Goal: Information Seeking & Learning: Learn about a topic

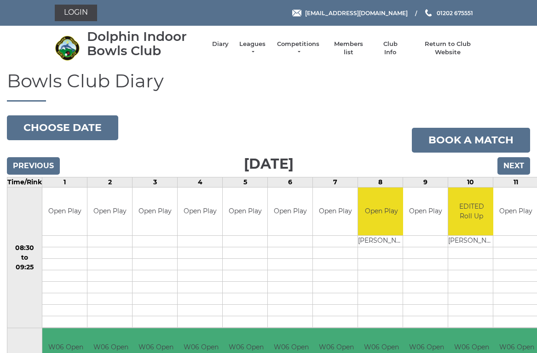
scroll to position [4, 0]
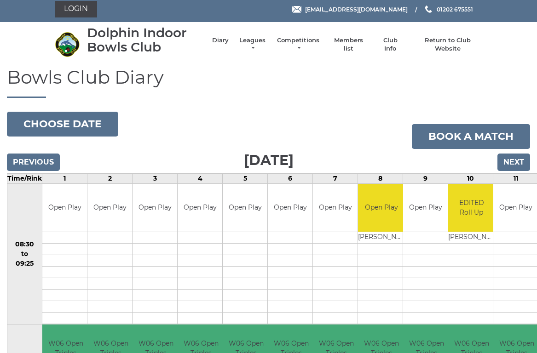
click at [258, 45] on link "Leagues" at bounding box center [252, 44] width 29 height 17
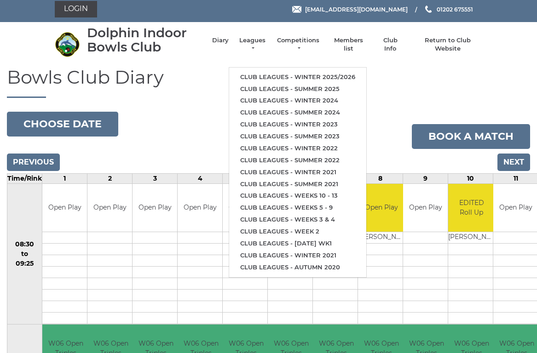
click at [286, 71] on link "Club leagues - Winter 2025/2026" at bounding box center [297, 77] width 137 height 12
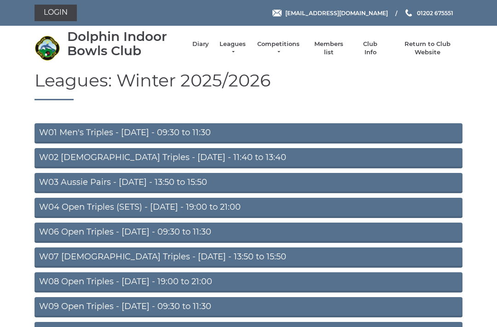
click at [138, 229] on link "W06 Open Triples - [DATE] - 09:30 to 11:30" at bounding box center [248, 233] width 428 height 20
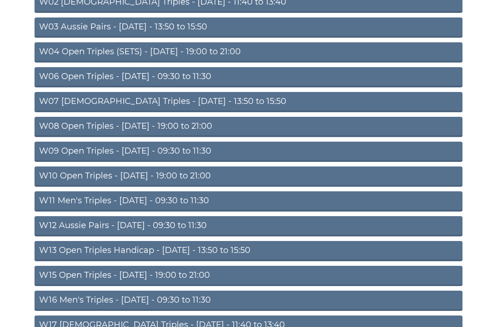
scroll to position [165, 0]
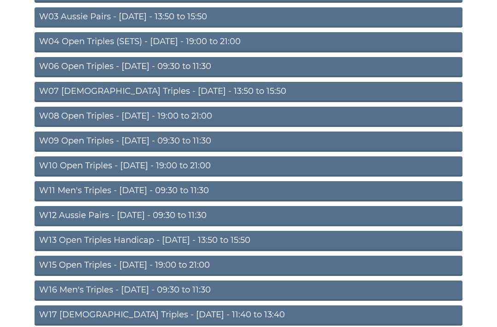
click at [184, 185] on link "W11 Men's Triples - Thursday - 09:30 to 11:30" at bounding box center [248, 192] width 428 height 20
